Goal: Task Accomplishment & Management: Manage account settings

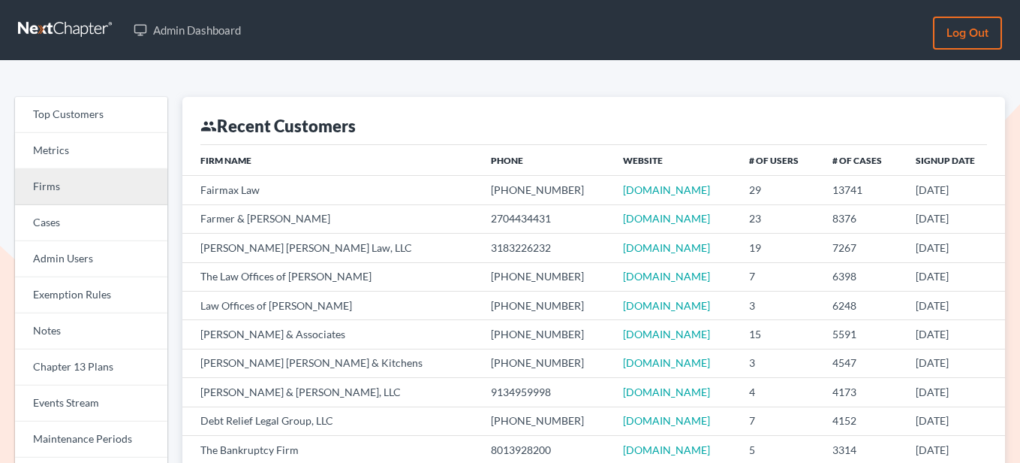
click at [38, 188] on link "Firms" at bounding box center [91, 187] width 152 height 36
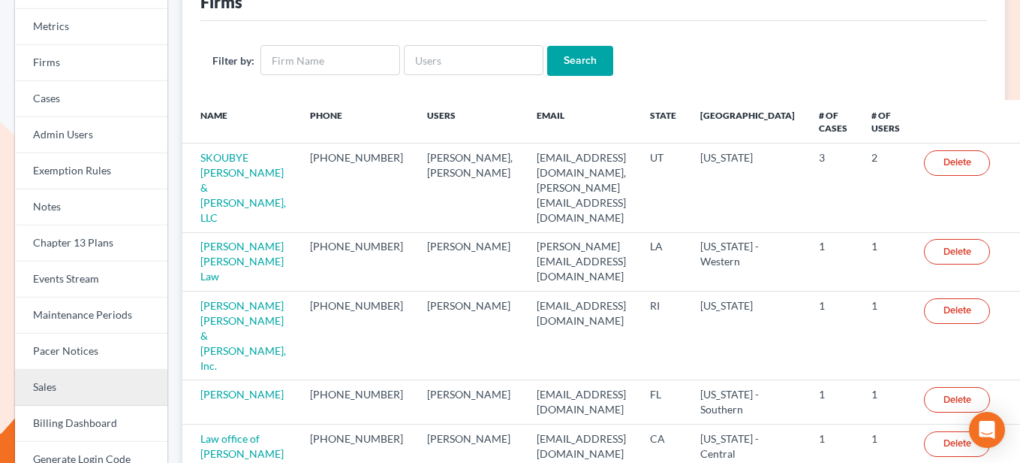
scroll to position [203, 0]
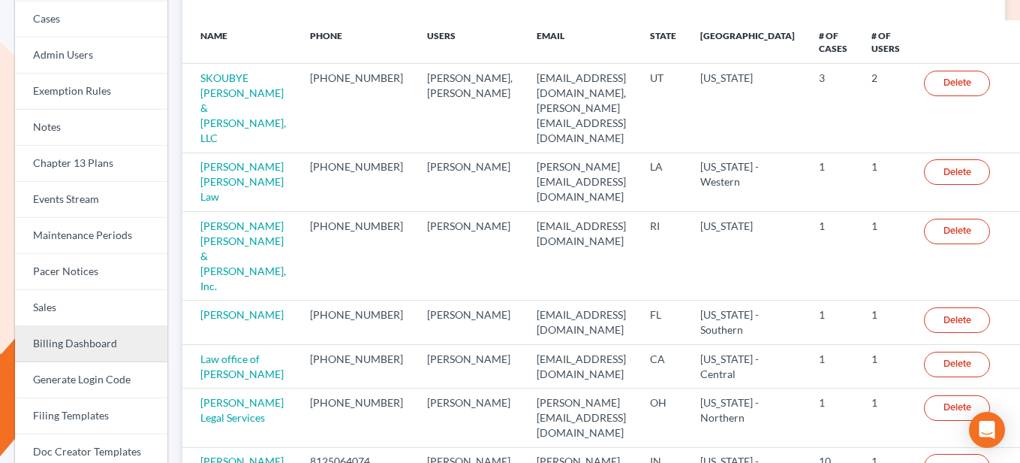
click at [95, 350] on link "Billing Dashboard" at bounding box center [91, 344] width 152 height 36
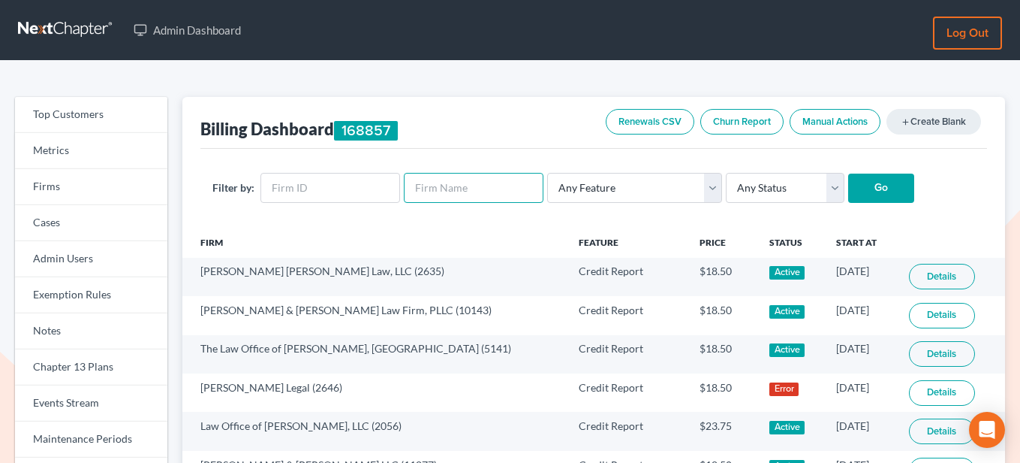
click at [438, 194] on input "text" at bounding box center [474, 188] width 140 height 30
type input "leo spanos"
click at [849, 173] on input "Go" at bounding box center [882, 188] width 66 height 30
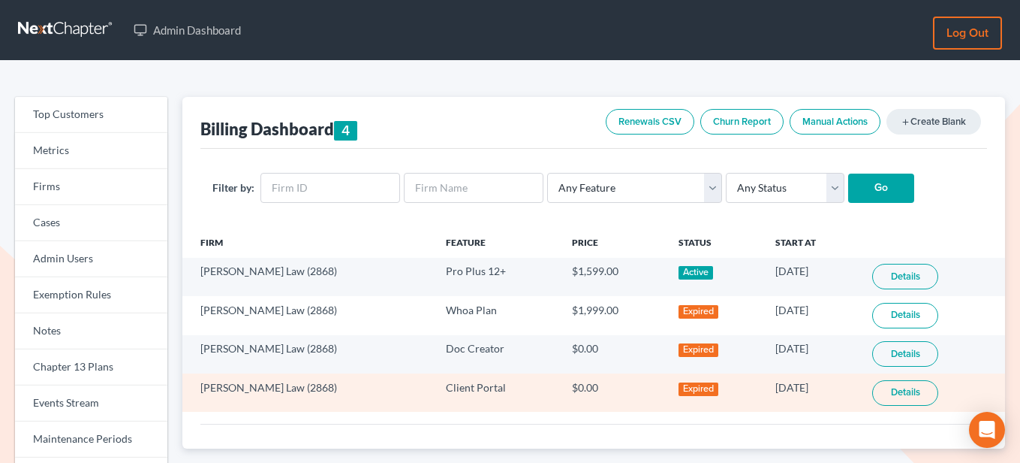
scroll to position [47, 0]
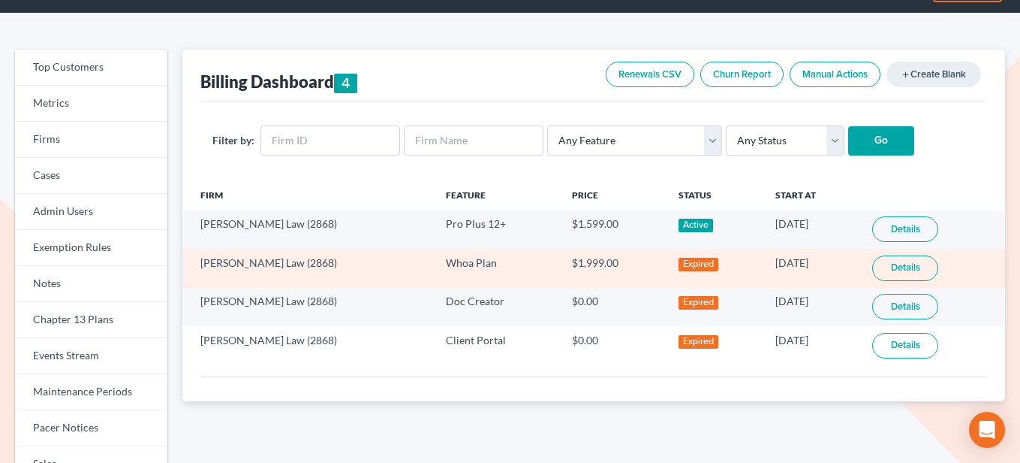
click at [897, 265] on link "Details" at bounding box center [906, 268] width 66 height 26
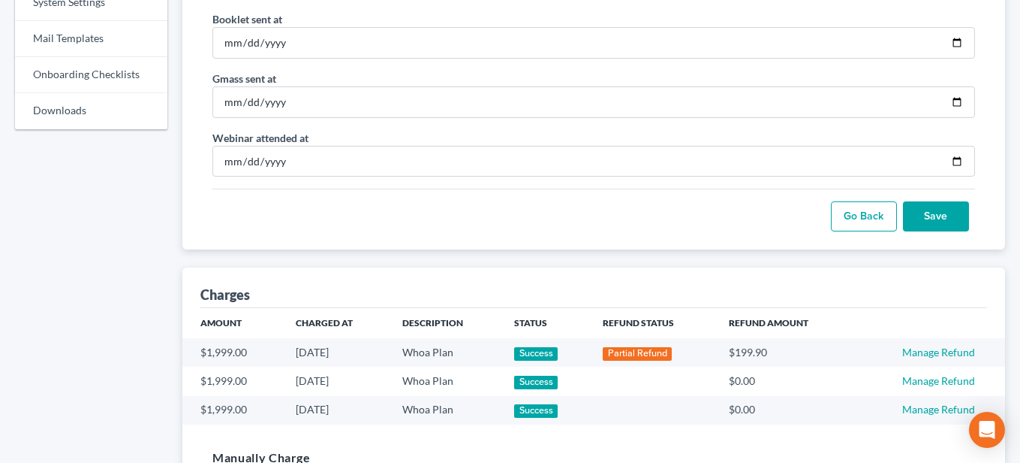
scroll to position [944, 0]
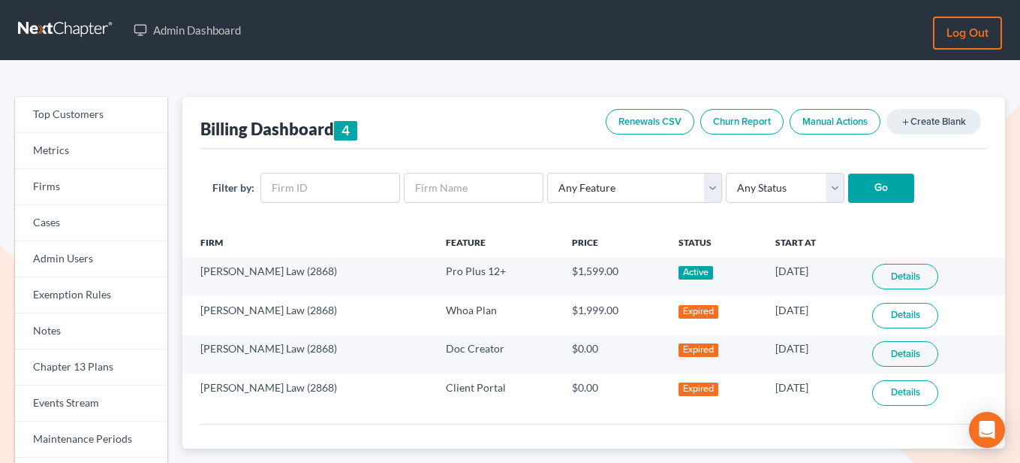
scroll to position [47, 0]
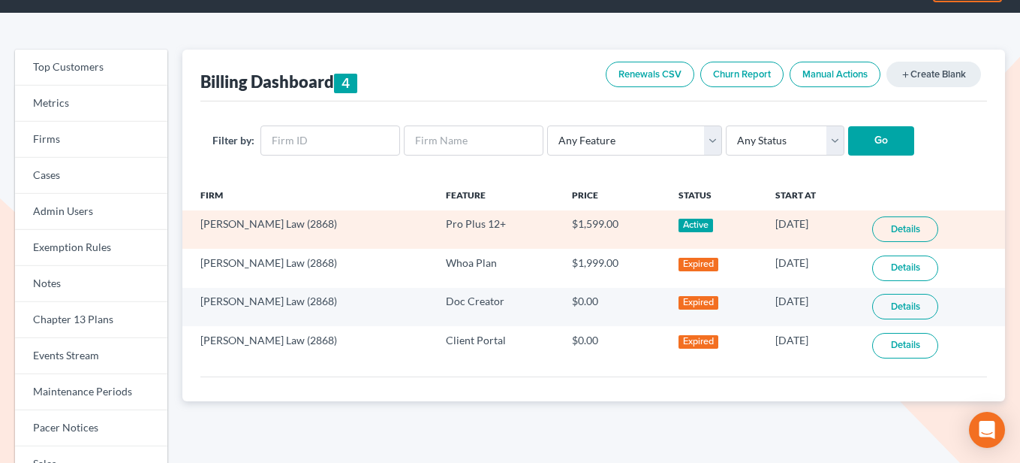
click at [898, 232] on link "Details" at bounding box center [906, 229] width 66 height 26
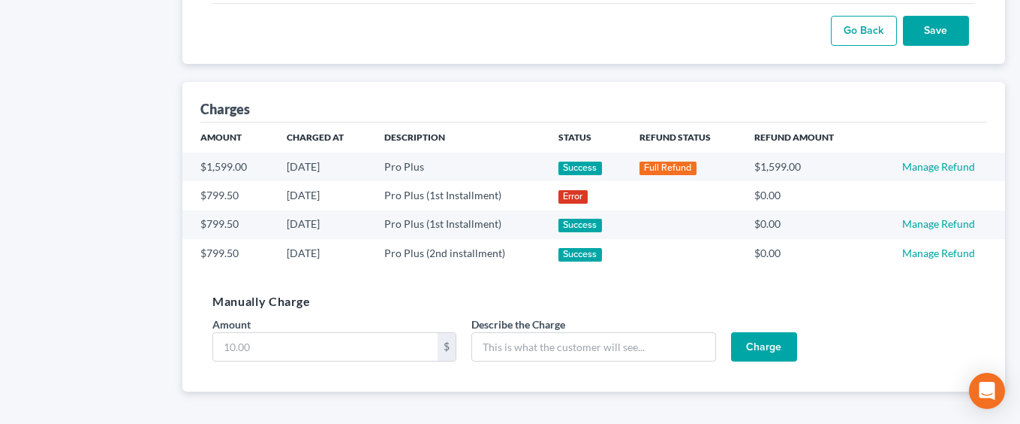
scroll to position [1011, 0]
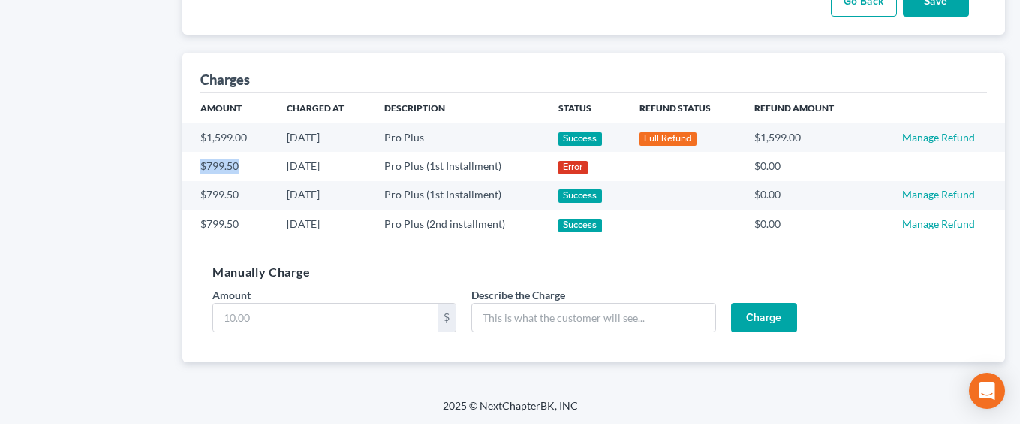
drag, startPoint x: 199, startPoint y: 167, endPoint x: 259, endPoint y: 169, distance: 60.1
click at [259, 169] on td "$799.50" at bounding box center [228, 166] width 92 height 29
click at [324, 148] on td "06/29/2025" at bounding box center [324, 137] width 98 height 29
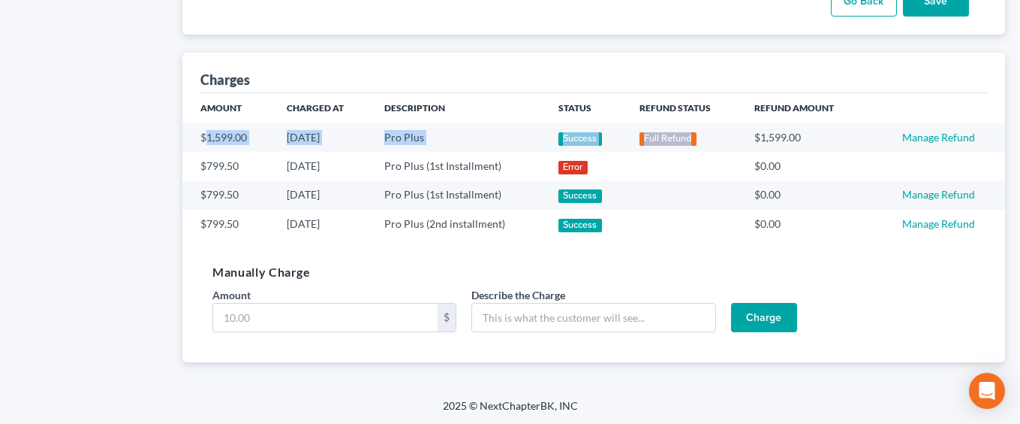
drag, startPoint x: 205, startPoint y: 136, endPoint x: 711, endPoint y: 140, distance: 506.1
click at [711, 140] on tr "$1,599.00 06/29/2025 Pro Plus Success Full Refund $1,599.00 Manage Refund" at bounding box center [593, 137] width 823 height 29
click at [686, 135] on div "Full Refund" at bounding box center [668, 139] width 57 height 14
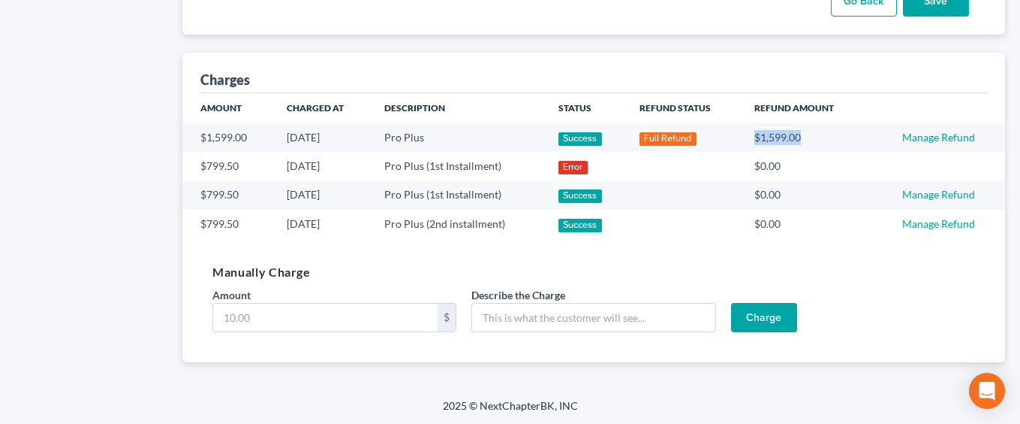
drag, startPoint x: 754, startPoint y: 140, endPoint x: 844, endPoint y: 140, distance: 90.1
click at [844, 140] on td "$1,599.00" at bounding box center [805, 137] width 125 height 29
click at [791, 149] on td "$1,599.00" at bounding box center [805, 137] width 125 height 29
drag, startPoint x: 276, startPoint y: 137, endPoint x: 352, endPoint y: 137, distance: 75.8
click at [352, 137] on td "06/29/2025" at bounding box center [324, 137] width 98 height 29
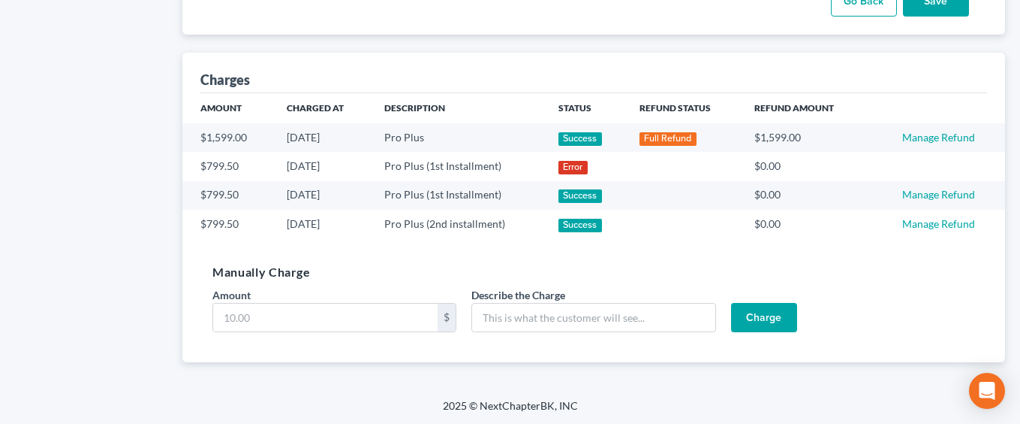
click at [321, 137] on td "06/29/2025" at bounding box center [324, 137] width 98 height 29
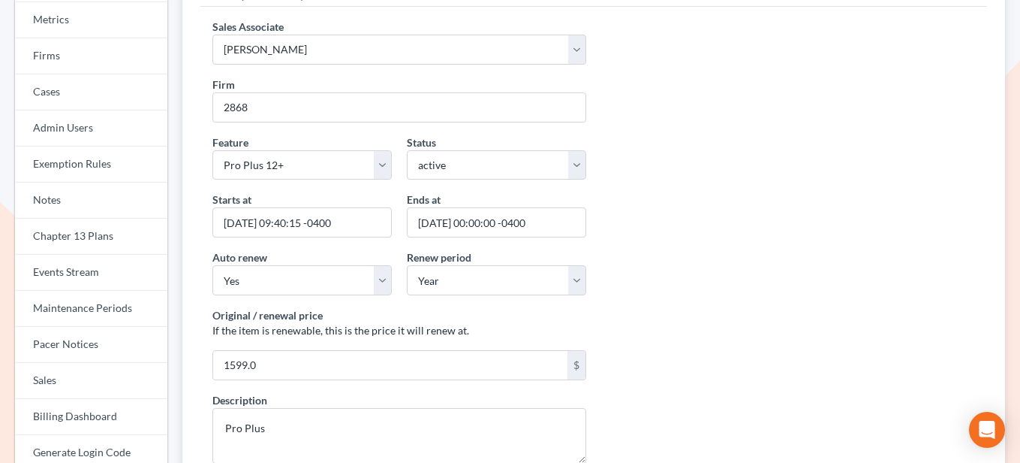
scroll to position [0, 0]
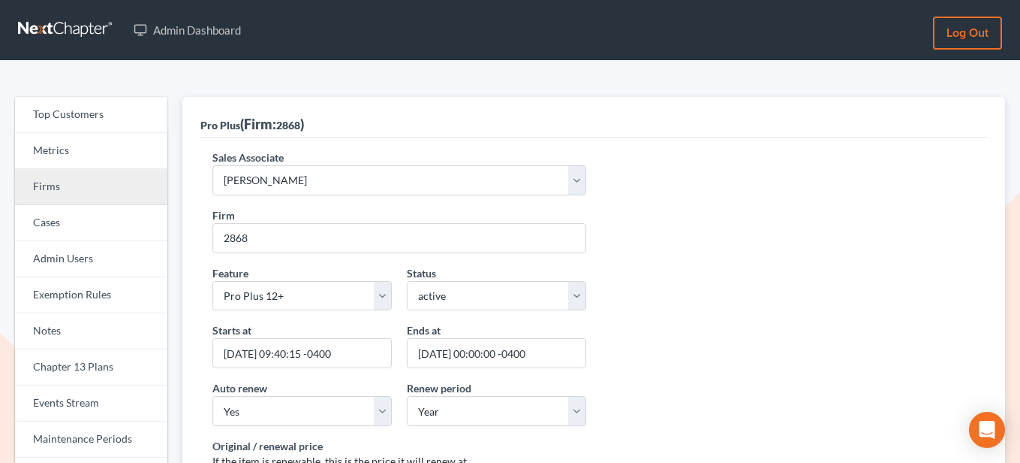
click at [61, 187] on link "Firms" at bounding box center [91, 187] width 152 height 36
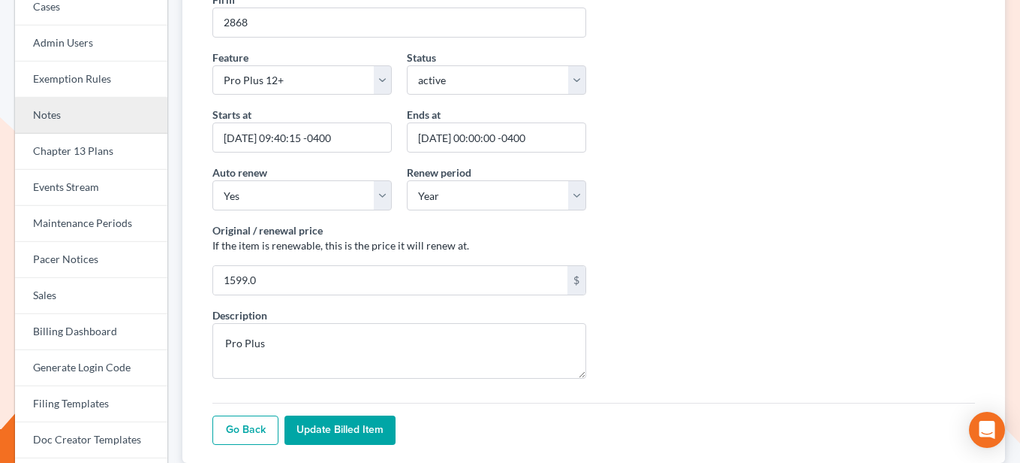
scroll to position [216, 0]
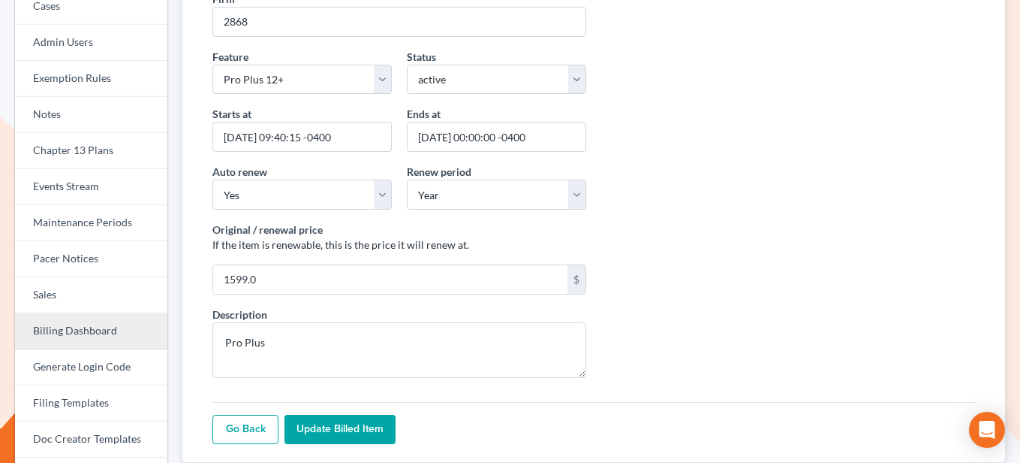
click at [69, 334] on link "Billing Dashboard" at bounding box center [91, 331] width 152 height 36
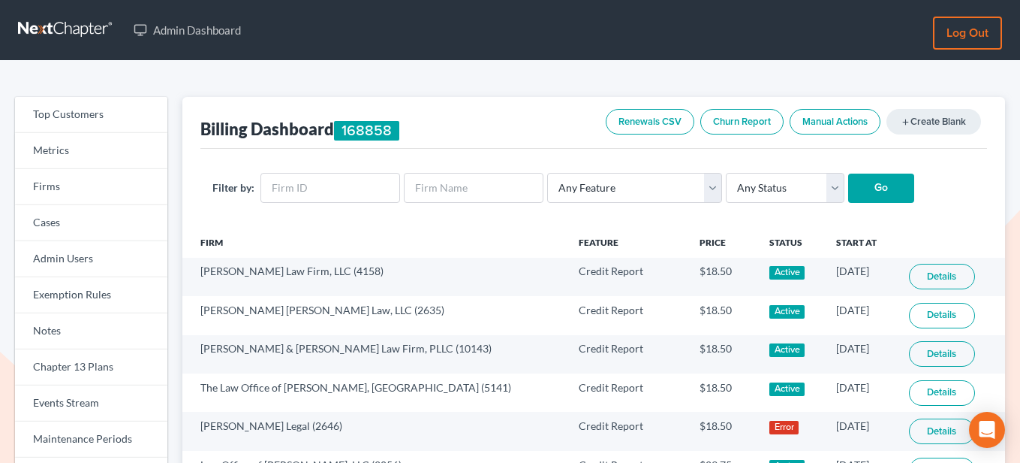
click at [450, 170] on div "Filter by: Any Feature Start Plus Plan Pro Plus Plan Whoa Plan Credit Report Cr…" at bounding box center [593, 188] width 787 height 79
click at [448, 180] on input "text" at bounding box center [474, 188] width 140 height 30
paste input "A G Assanti & Associates Pc"
type input "A G Assanti & Associates Pc"
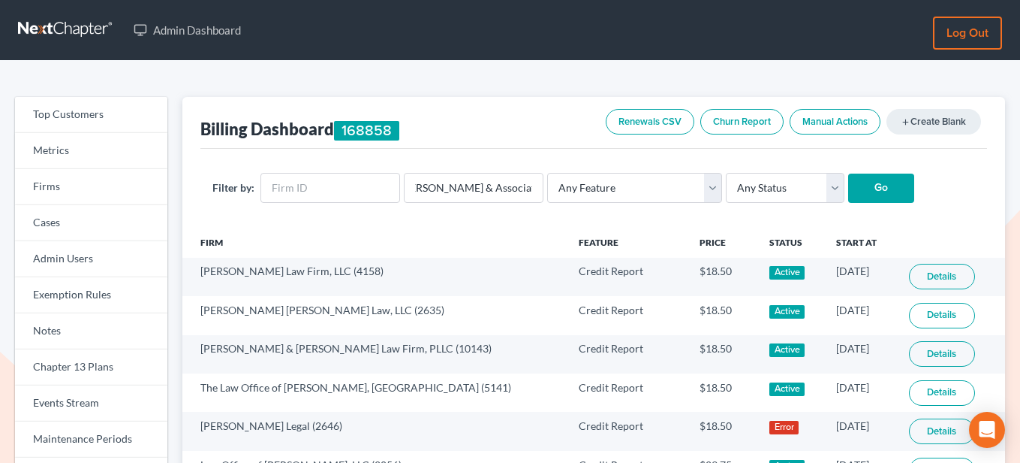
scroll to position [0, 0]
click at [854, 191] on input "Go" at bounding box center [882, 188] width 66 height 30
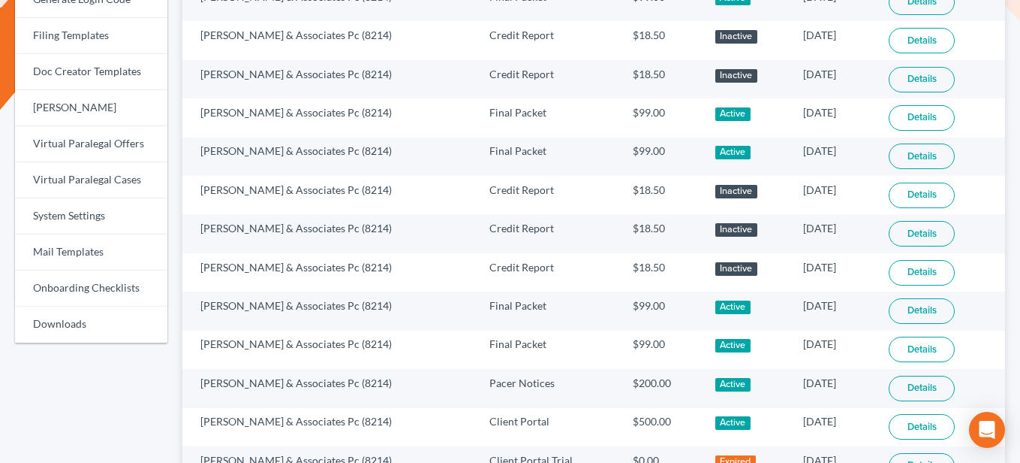
scroll to position [706, 0]
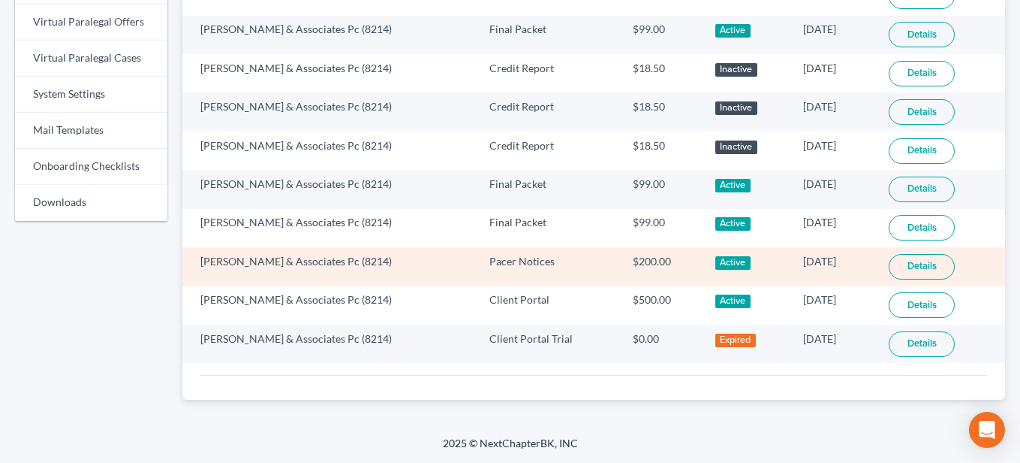
click at [903, 268] on link "Details" at bounding box center [922, 267] width 66 height 26
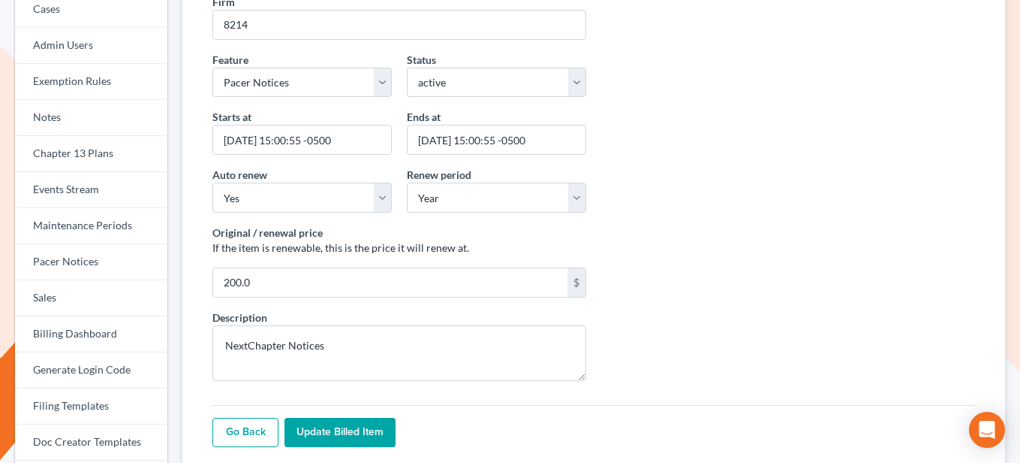
scroll to position [227, 0]
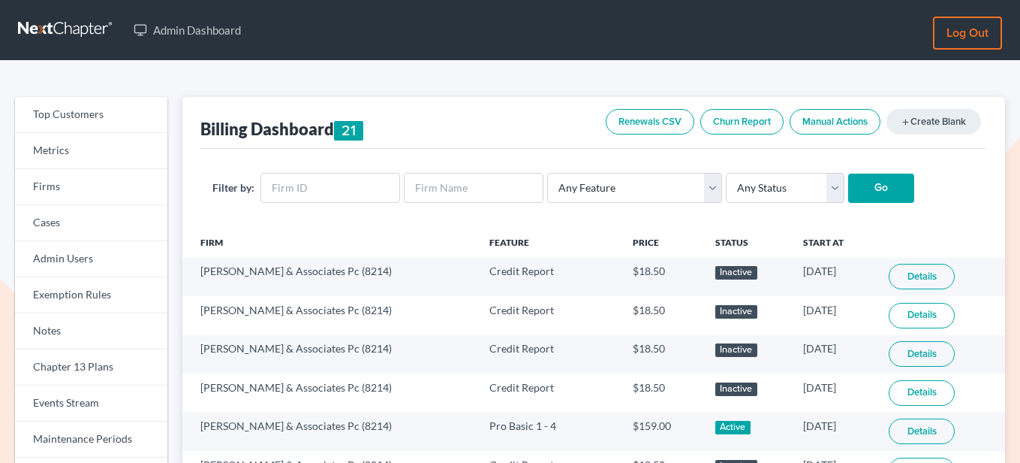
scroll to position [706, 0]
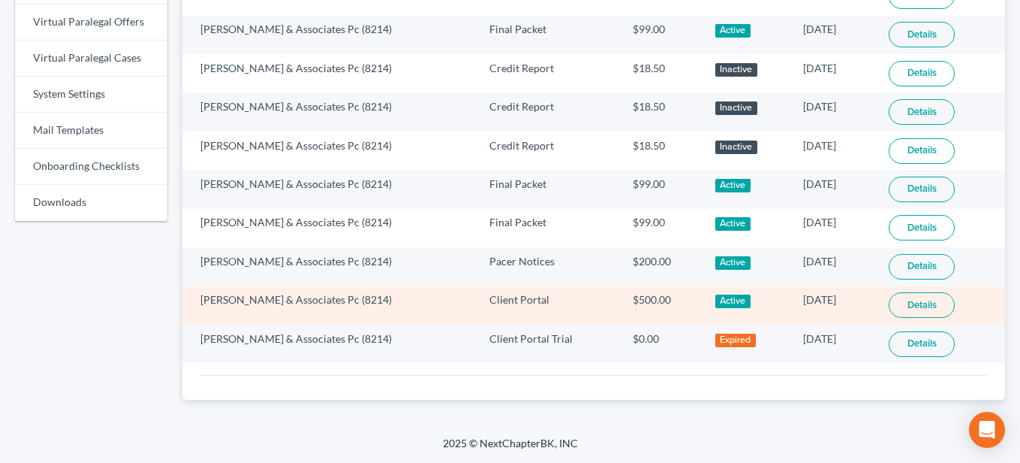
click at [924, 304] on link "Details" at bounding box center [922, 305] width 66 height 26
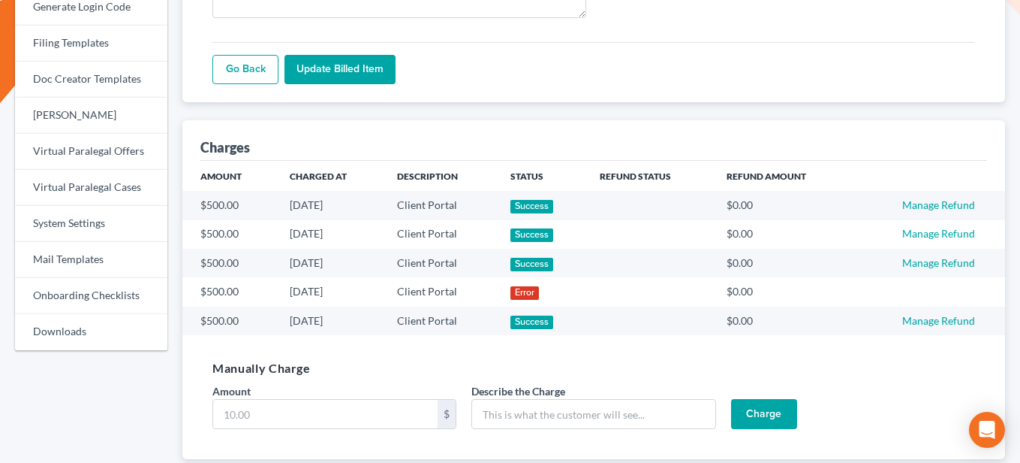
scroll to position [622, 0]
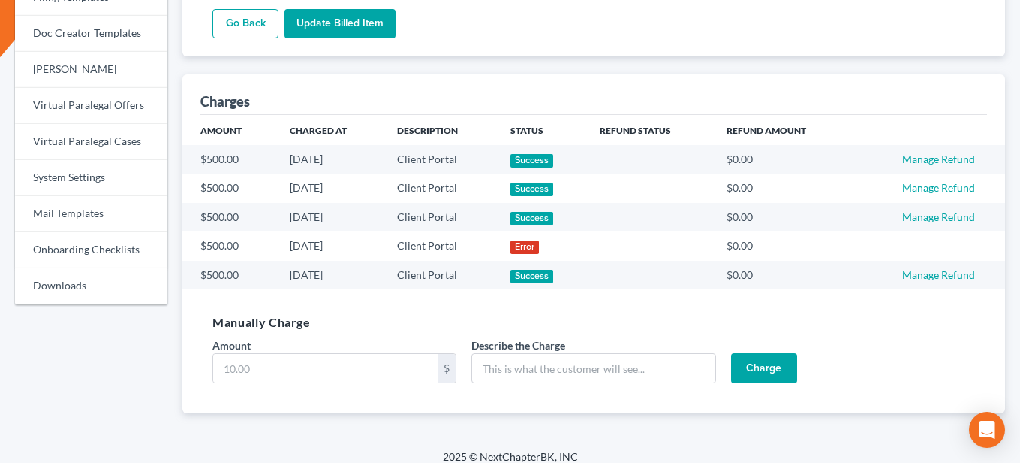
drag, startPoint x: 350, startPoint y: 274, endPoint x: 300, endPoint y: 275, distance: 50.3
click at [300, 274] on td "[DATE]" at bounding box center [332, 275] width 108 height 29
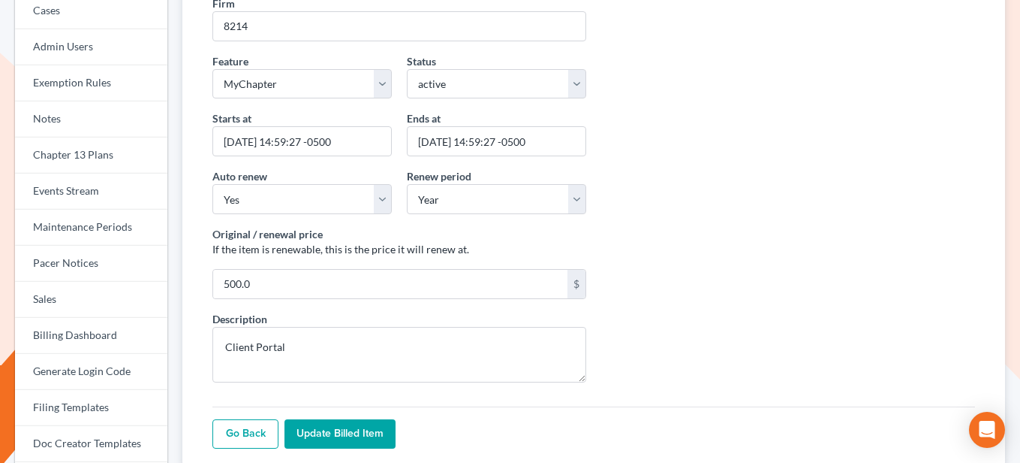
scroll to position [213, 0]
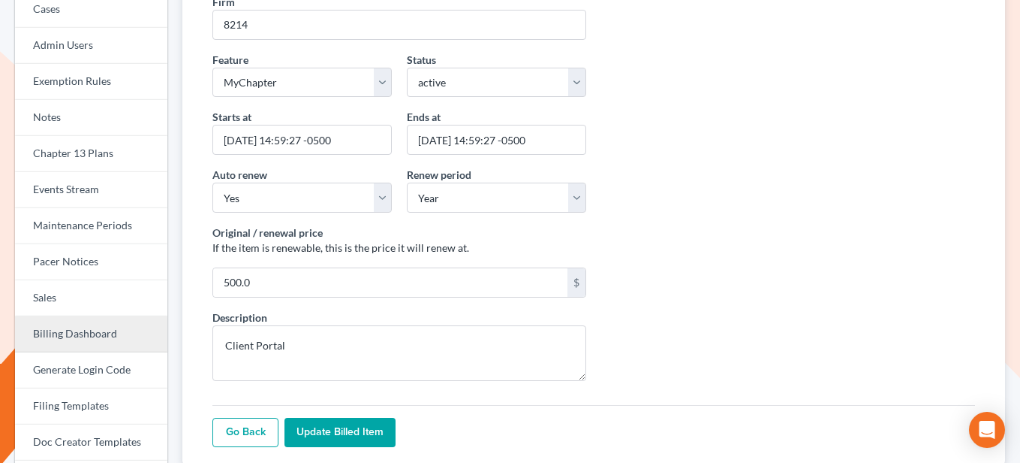
click at [98, 332] on link "Billing Dashboard" at bounding box center [91, 334] width 152 height 36
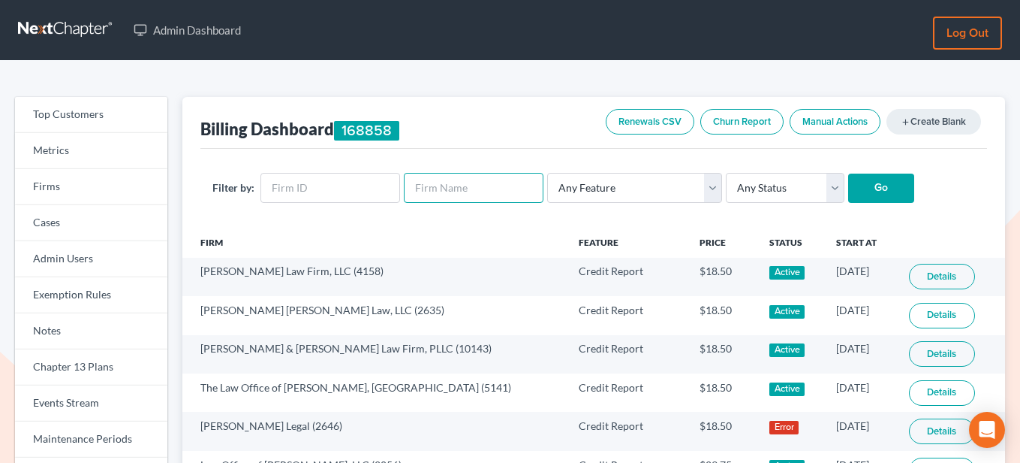
click at [428, 192] on input "text" at bounding box center [474, 188] width 140 height 30
type input "alan harding"
click at [849, 173] on input "Go" at bounding box center [882, 188] width 66 height 30
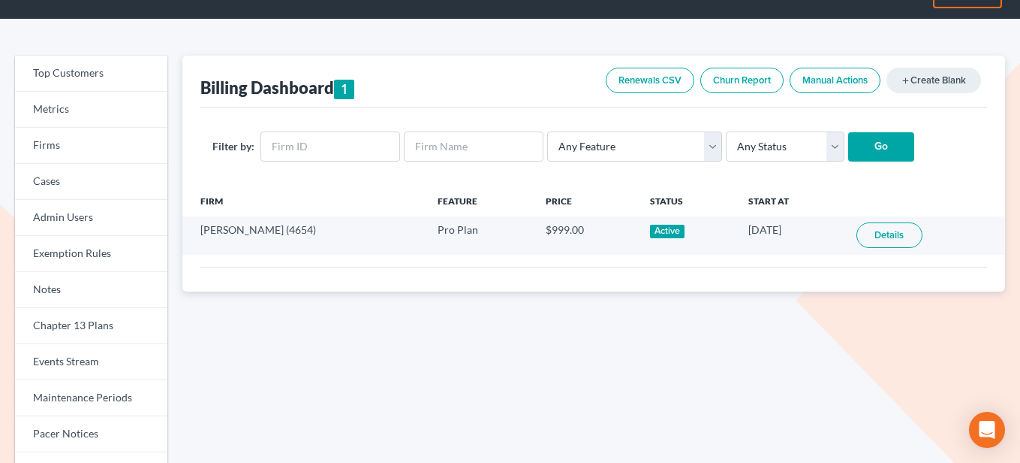
scroll to position [47, 0]
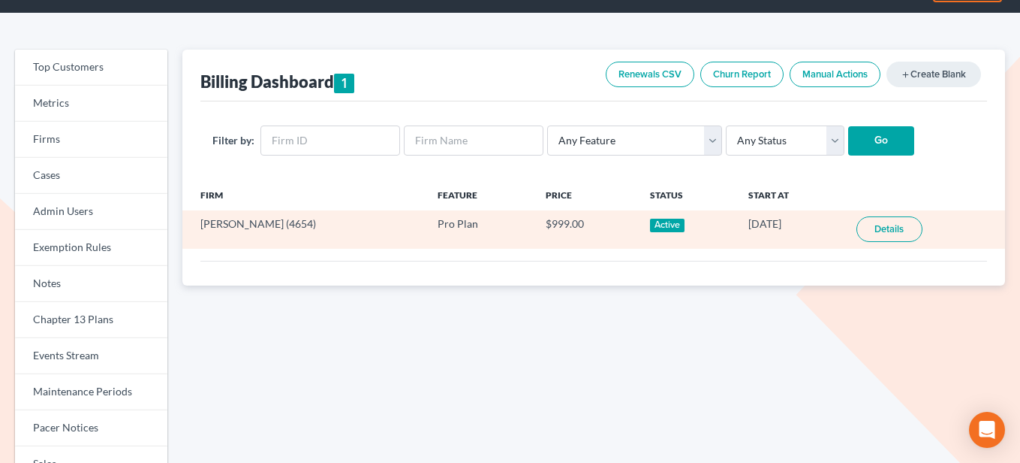
click at [888, 233] on link "Details" at bounding box center [890, 229] width 66 height 26
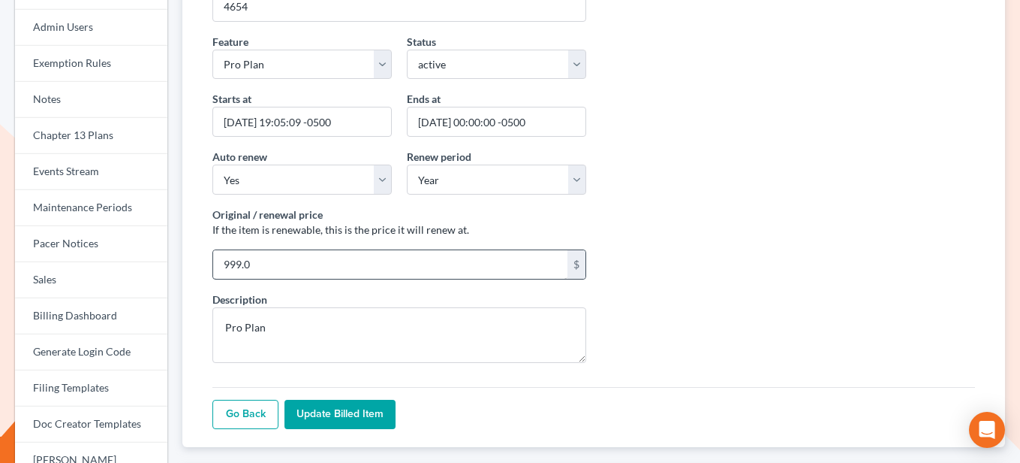
scroll to position [228, 0]
